Goal: Information Seeking & Learning: Learn about a topic

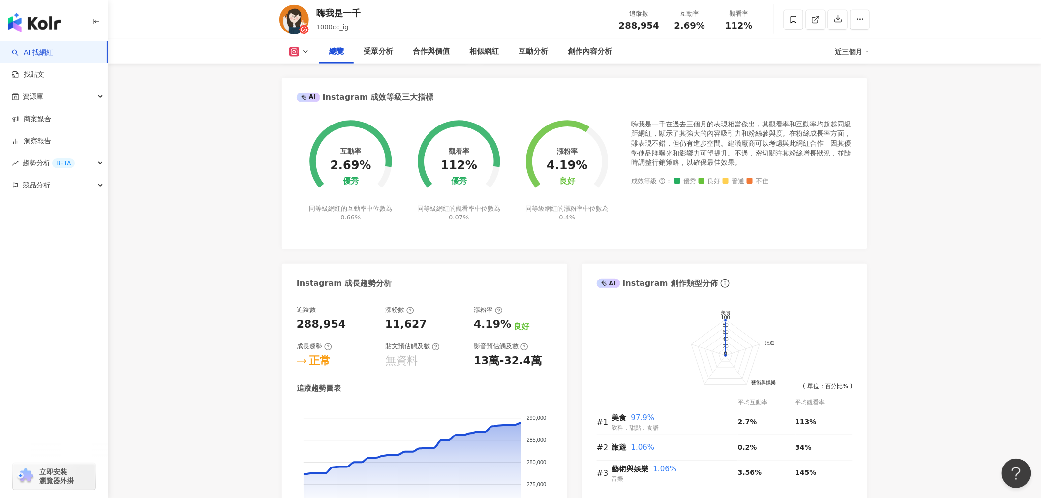
drag, startPoint x: 0, startPoint y: 0, endPoint x: 180, endPoint y: 159, distance: 240.2
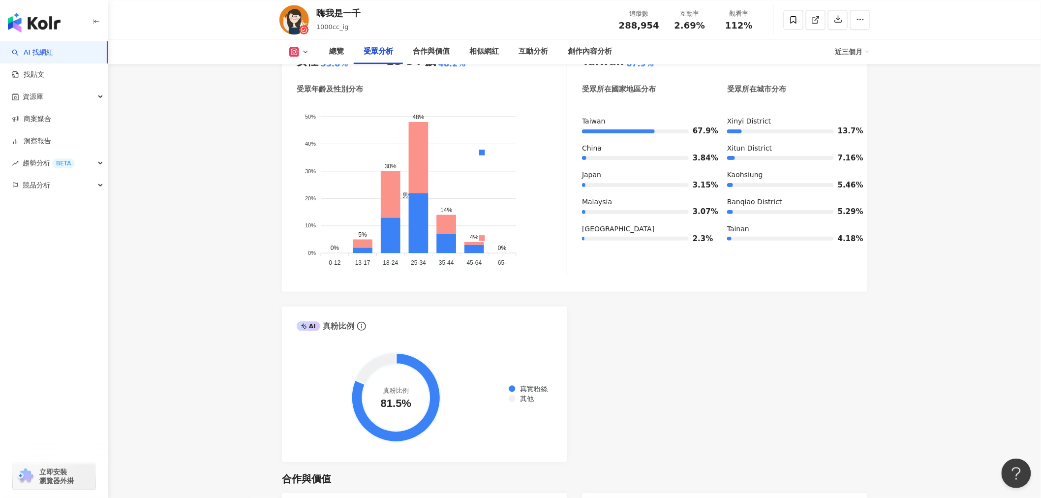
scroll to position [874, 0]
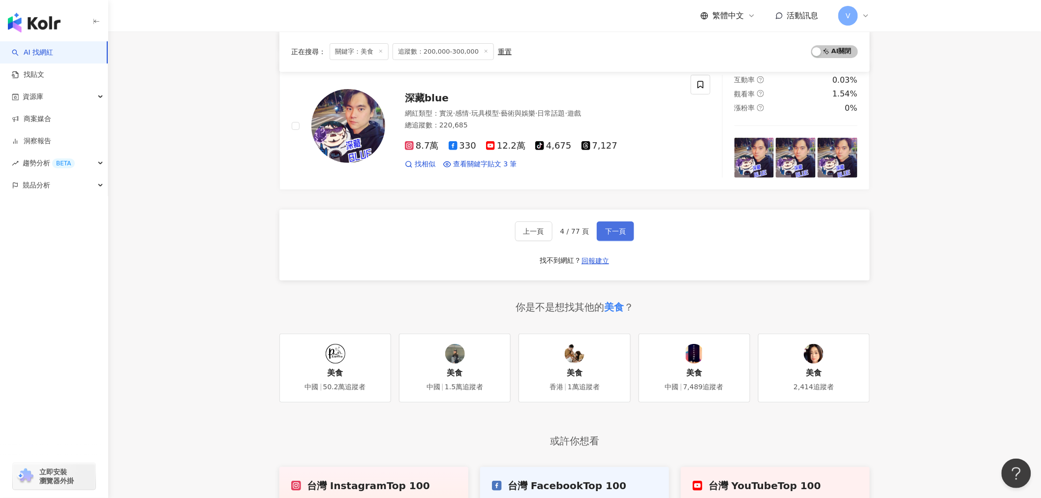
click at [626, 229] on button "下一頁" at bounding box center [615, 231] width 37 height 20
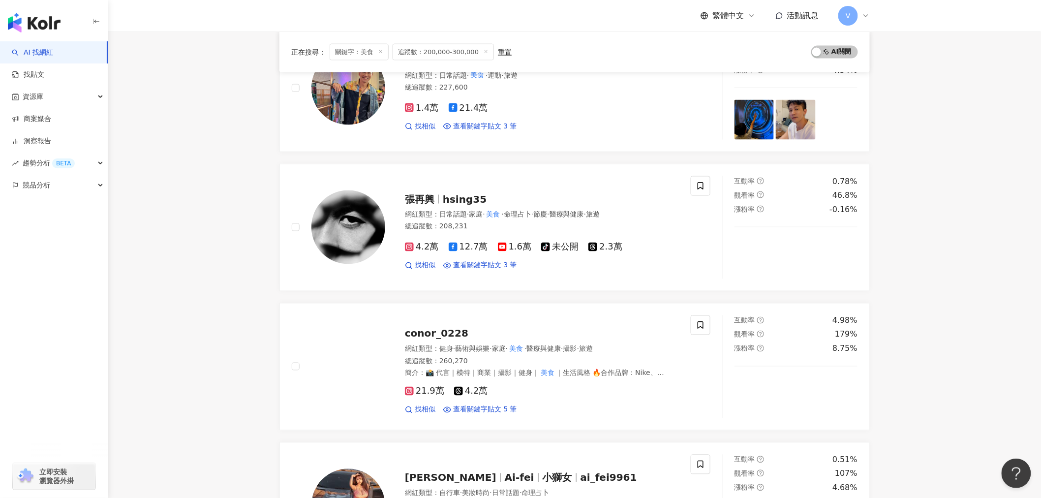
scroll to position [1657, 0]
